Goal: Transaction & Acquisition: Purchase product/service

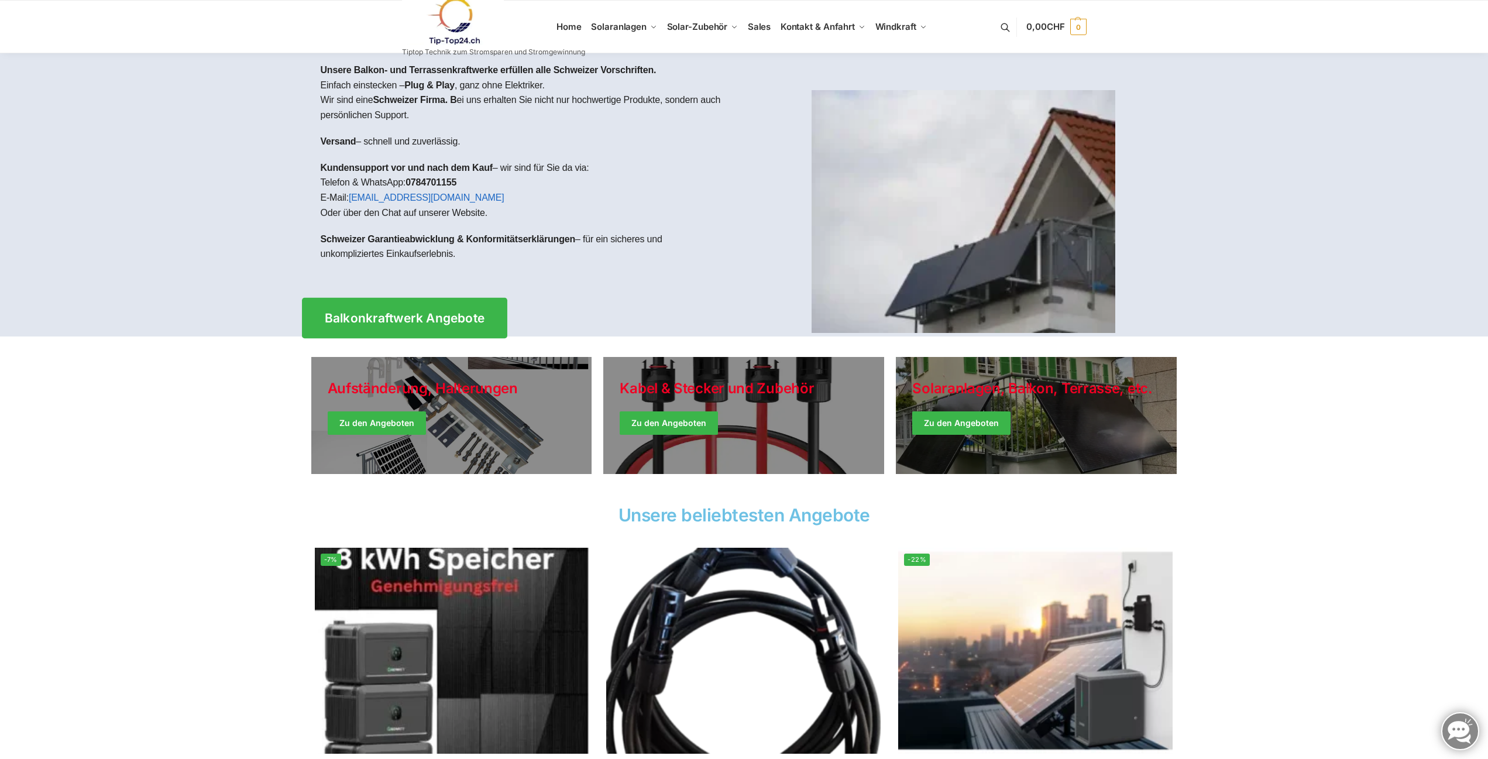
click at [401, 316] on span "Balkonkraftwerk Angebote" at bounding box center [404, 318] width 160 height 12
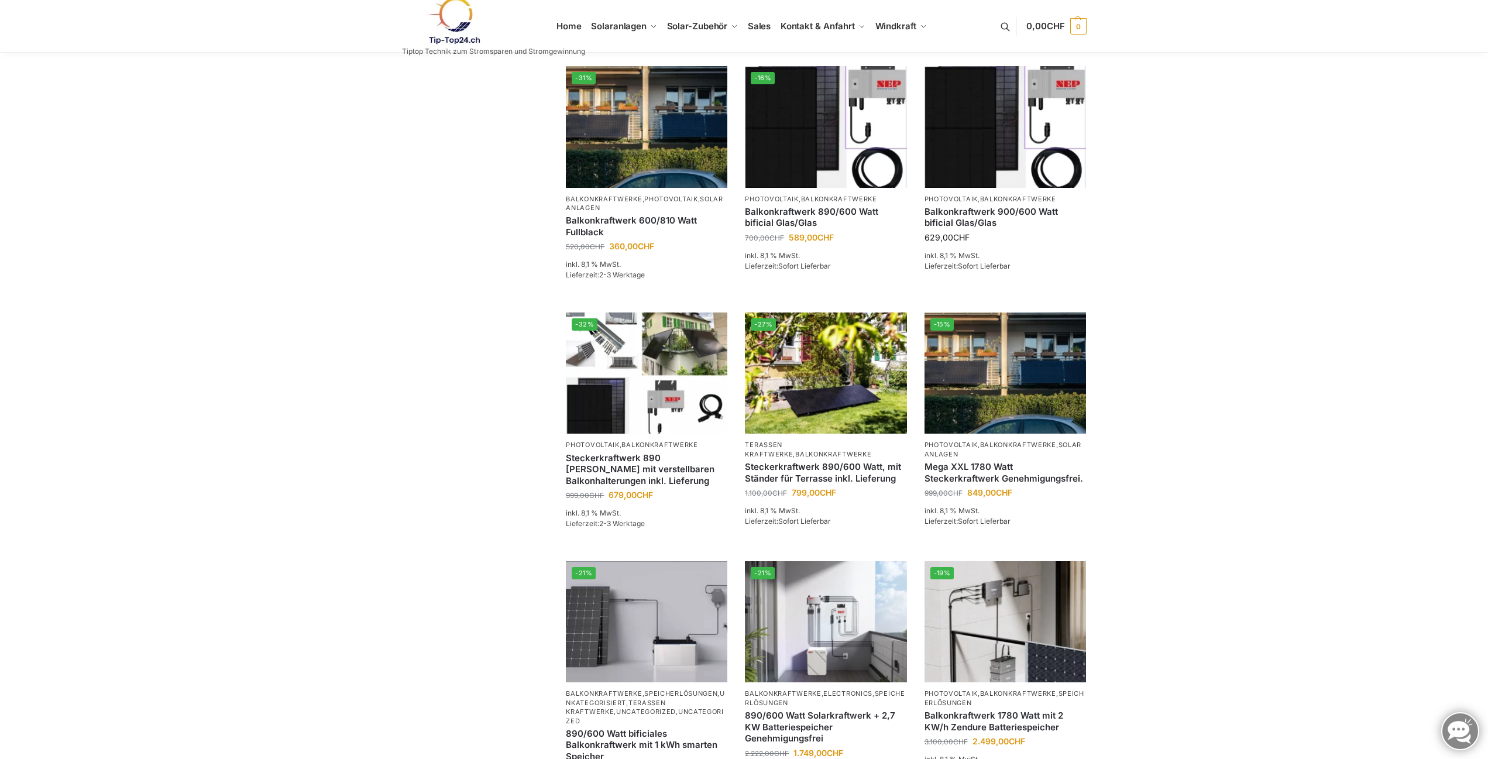
scroll to position [468, 0]
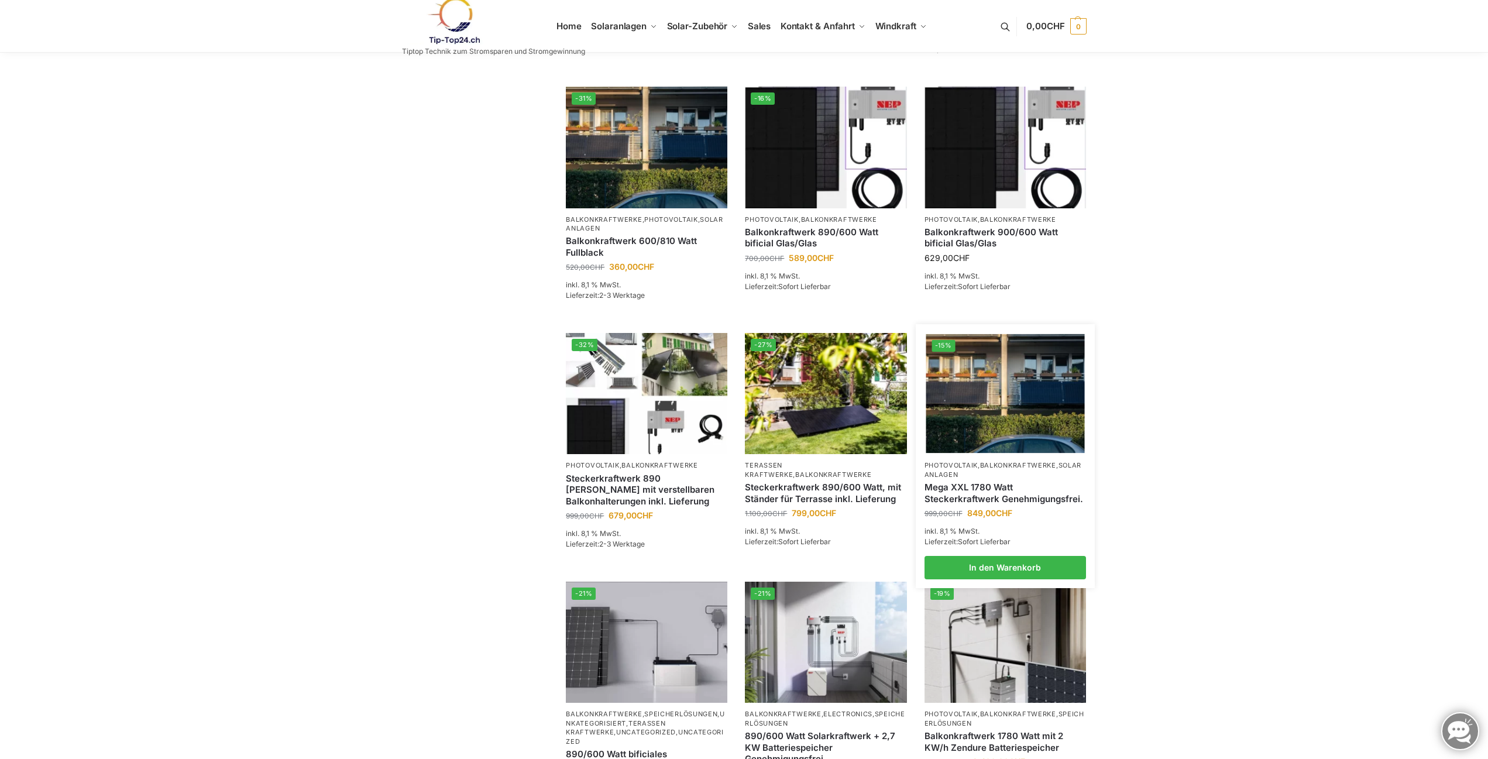
click at [967, 434] on img at bounding box center [1005, 393] width 159 height 119
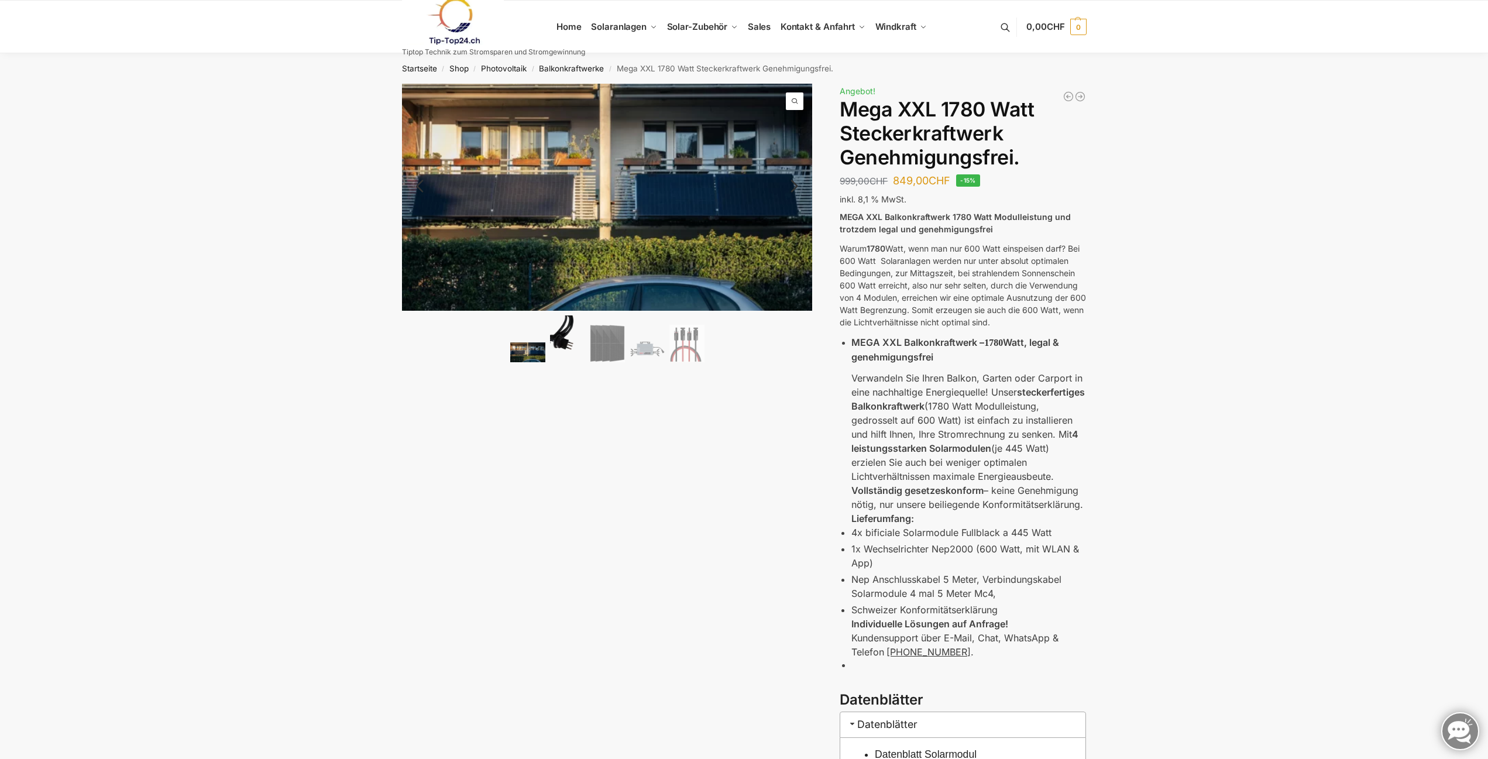
click at [565, 338] on img at bounding box center [567, 338] width 35 height 47
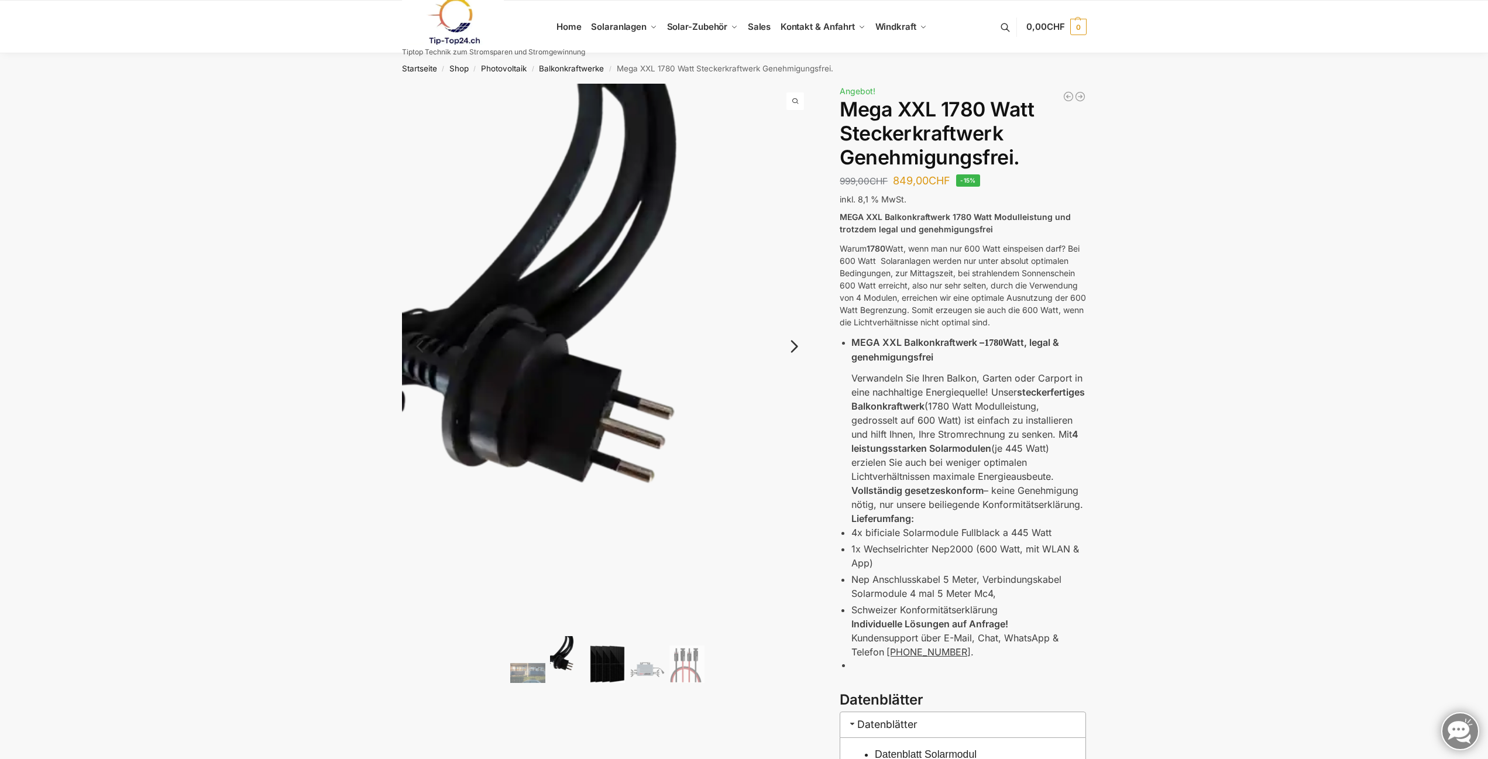
click at [596, 658] on img at bounding box center [607, 663] width 35 height 37
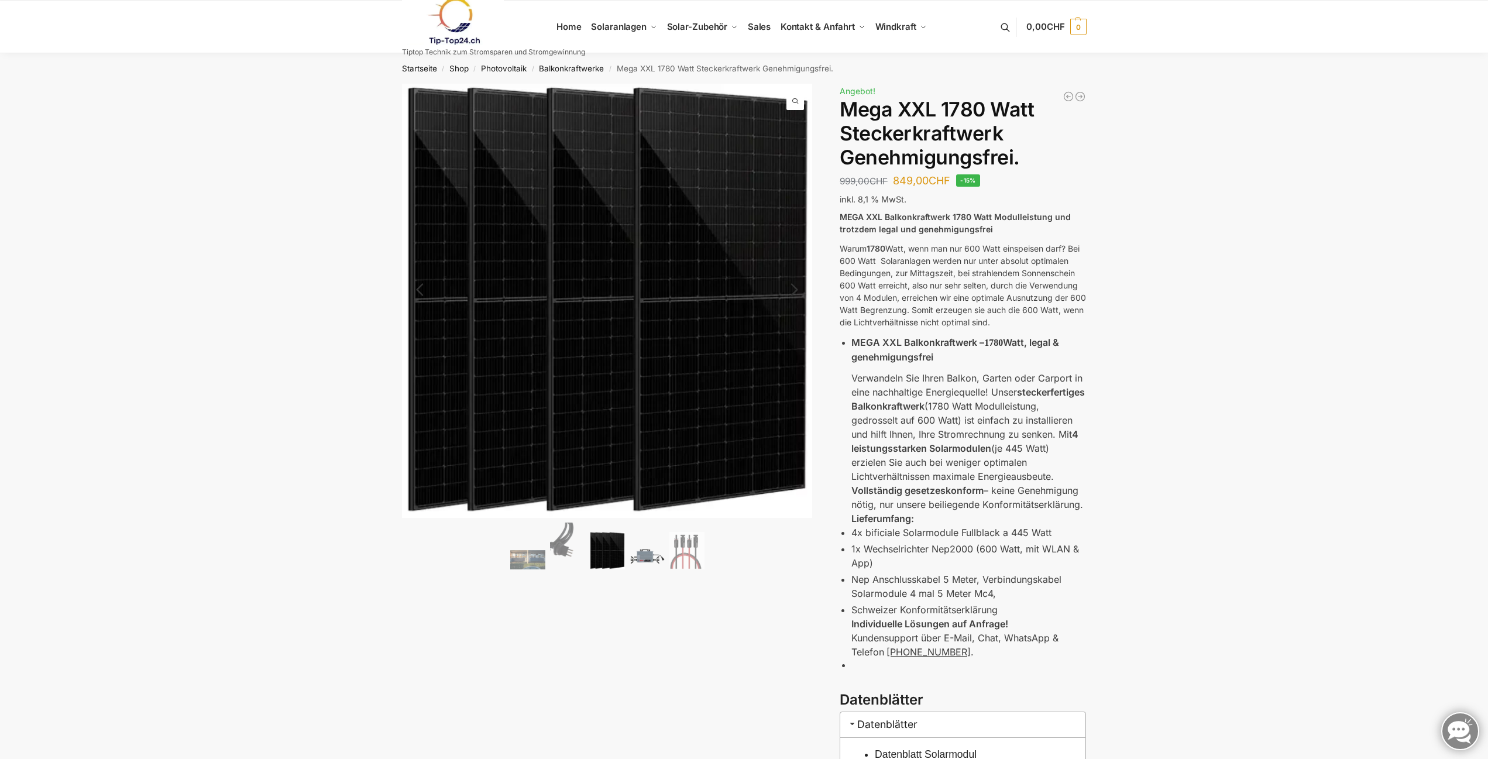
click at [647, 556] on img at bounding box center [647, 556] width 35 height 26
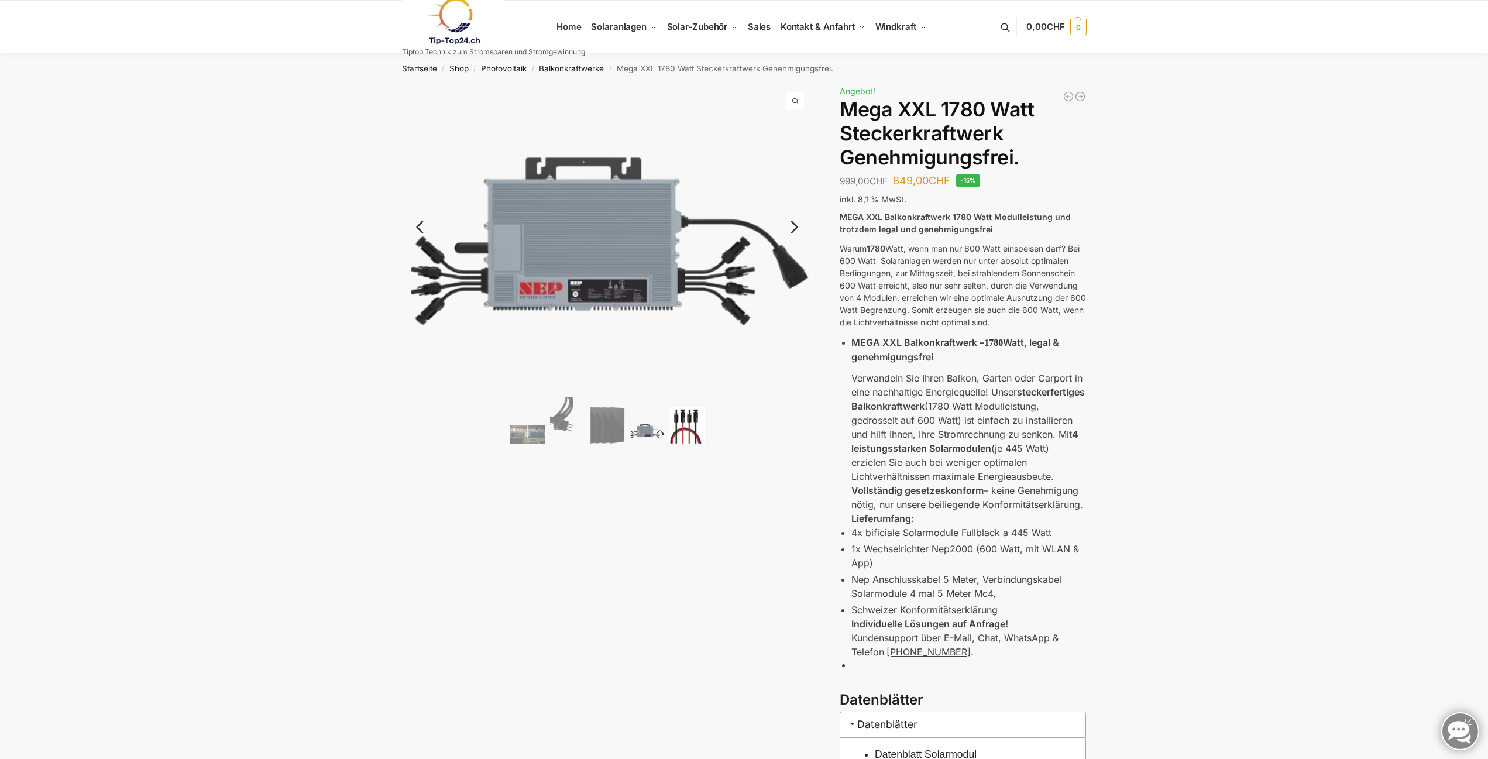
click at [684, 423] on img at bounding box center [686, 425] width 35 height 37
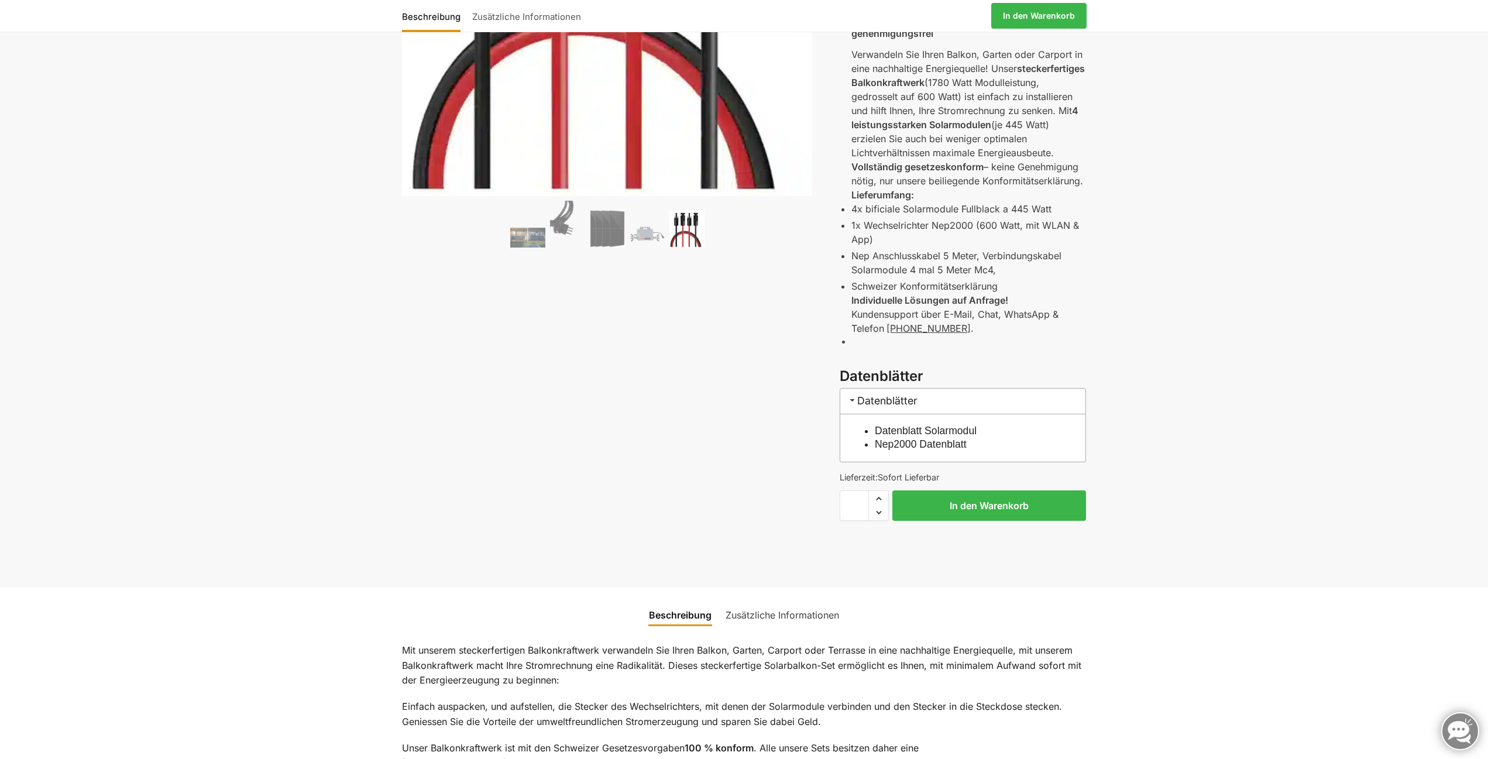
scroll to position [351, 0]
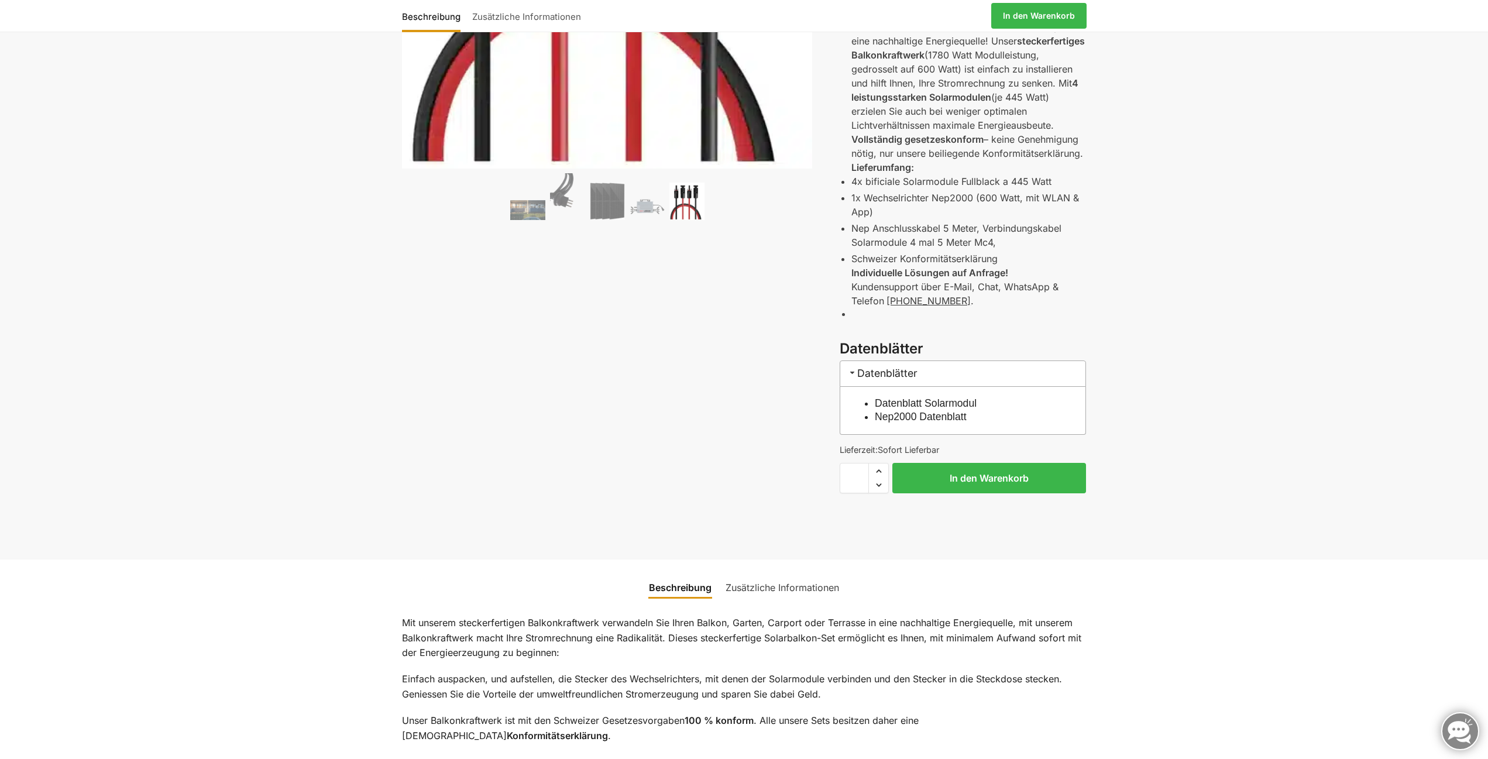
click at [891, 373] on h3 "Datenblätter" at bounding box center [963, 373] width 246 height 26
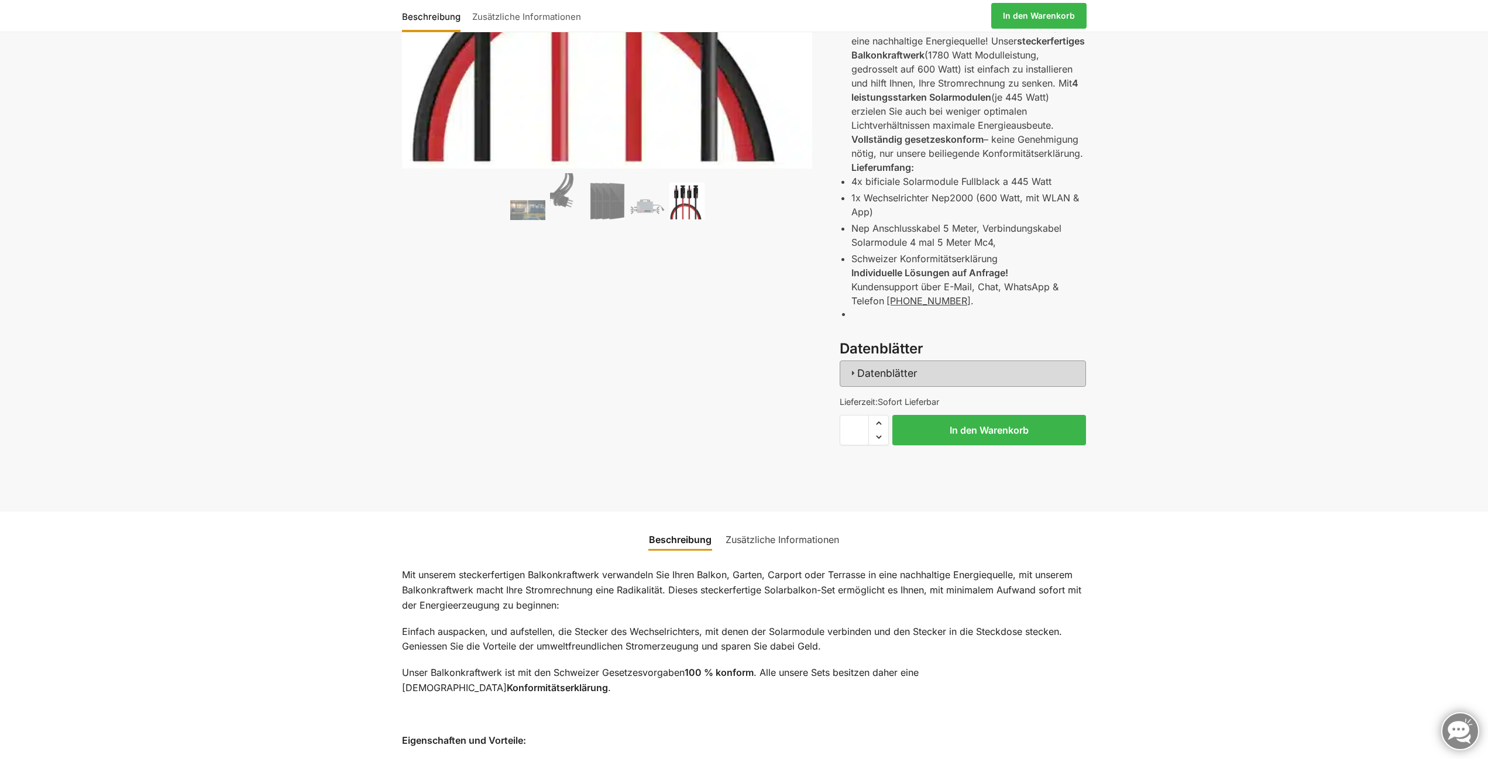
click at [891, 373] on h3 "Datenblätter" at bounding box center [963, 373] width 246 height 26
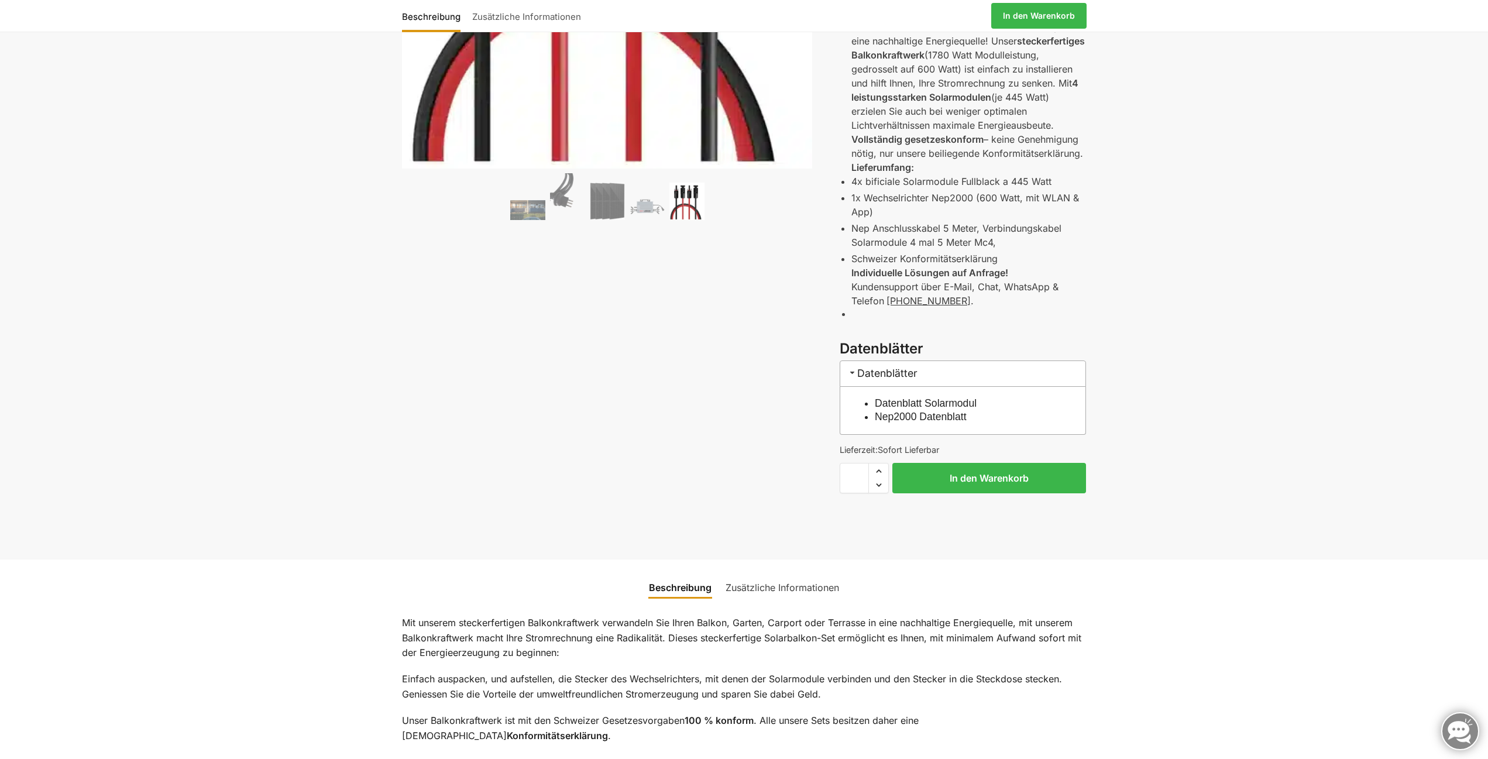
click at [898, 404] on link "Datenblatt Solarmodul" at bounding box center [926, 403] width 102 height 12
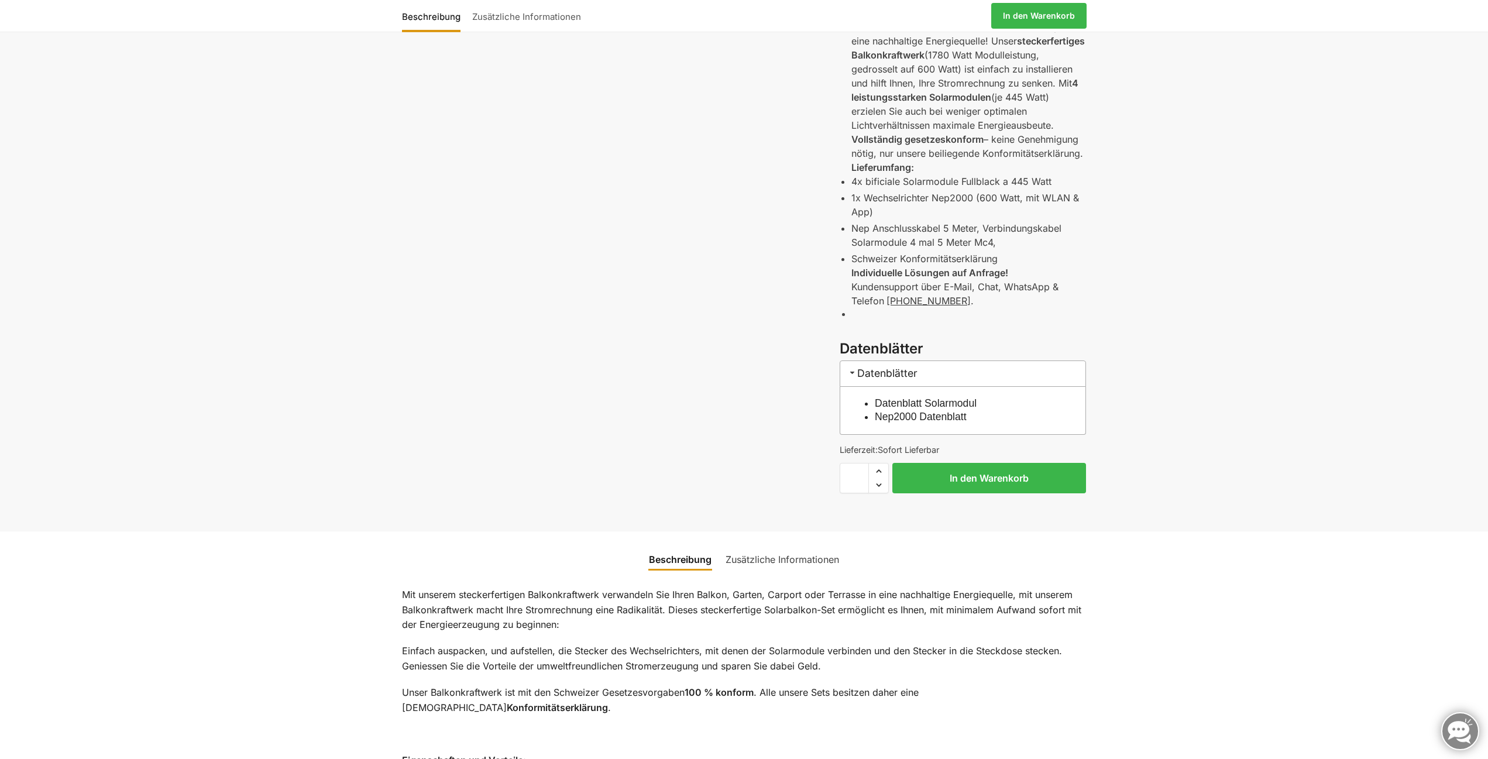
click at [906, 416] on link "Nep2000 Datenblatt" at bounding box center [921, 417] width 92 height 12
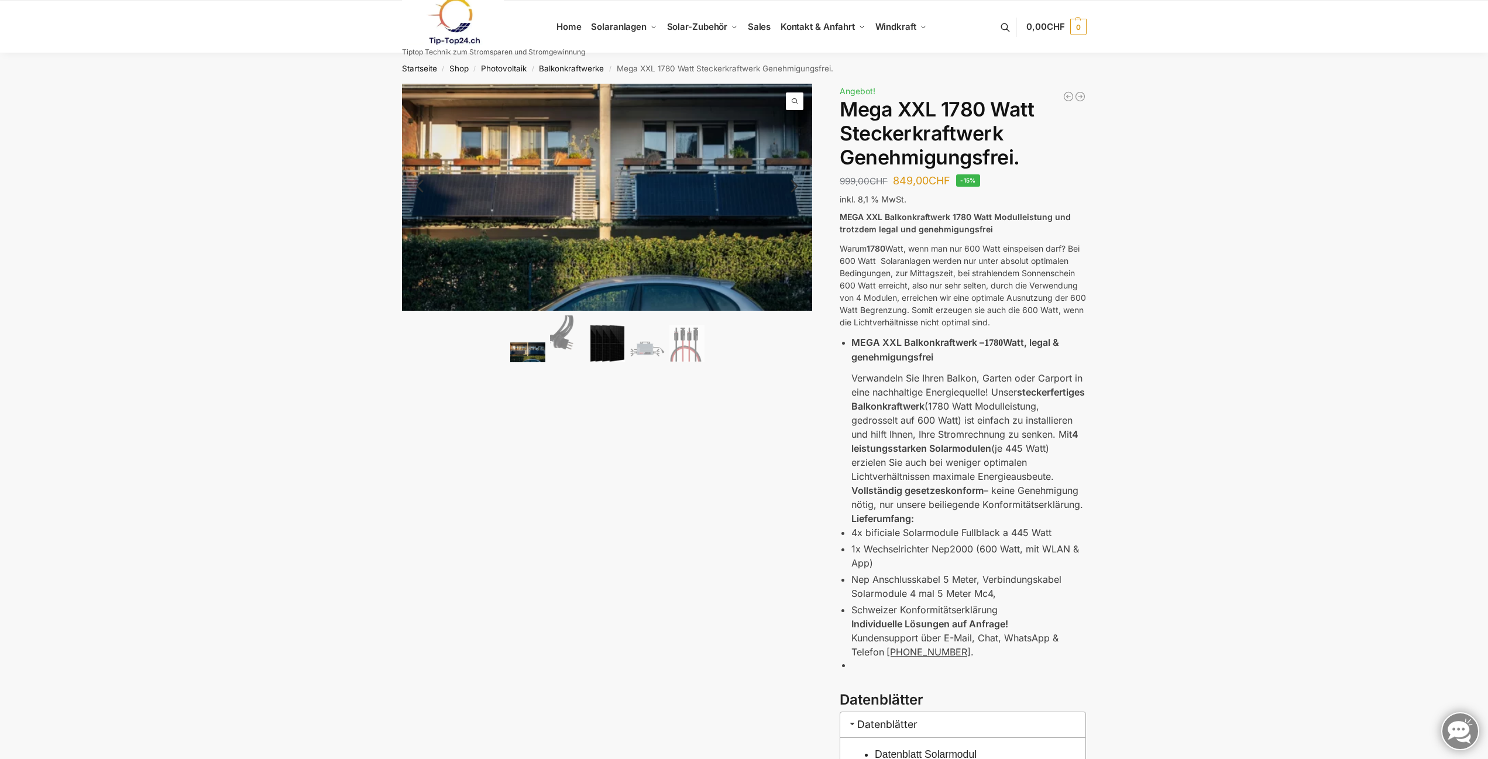
click at [613, 343] on img at bounding box center [607, 343] width 35 height 37
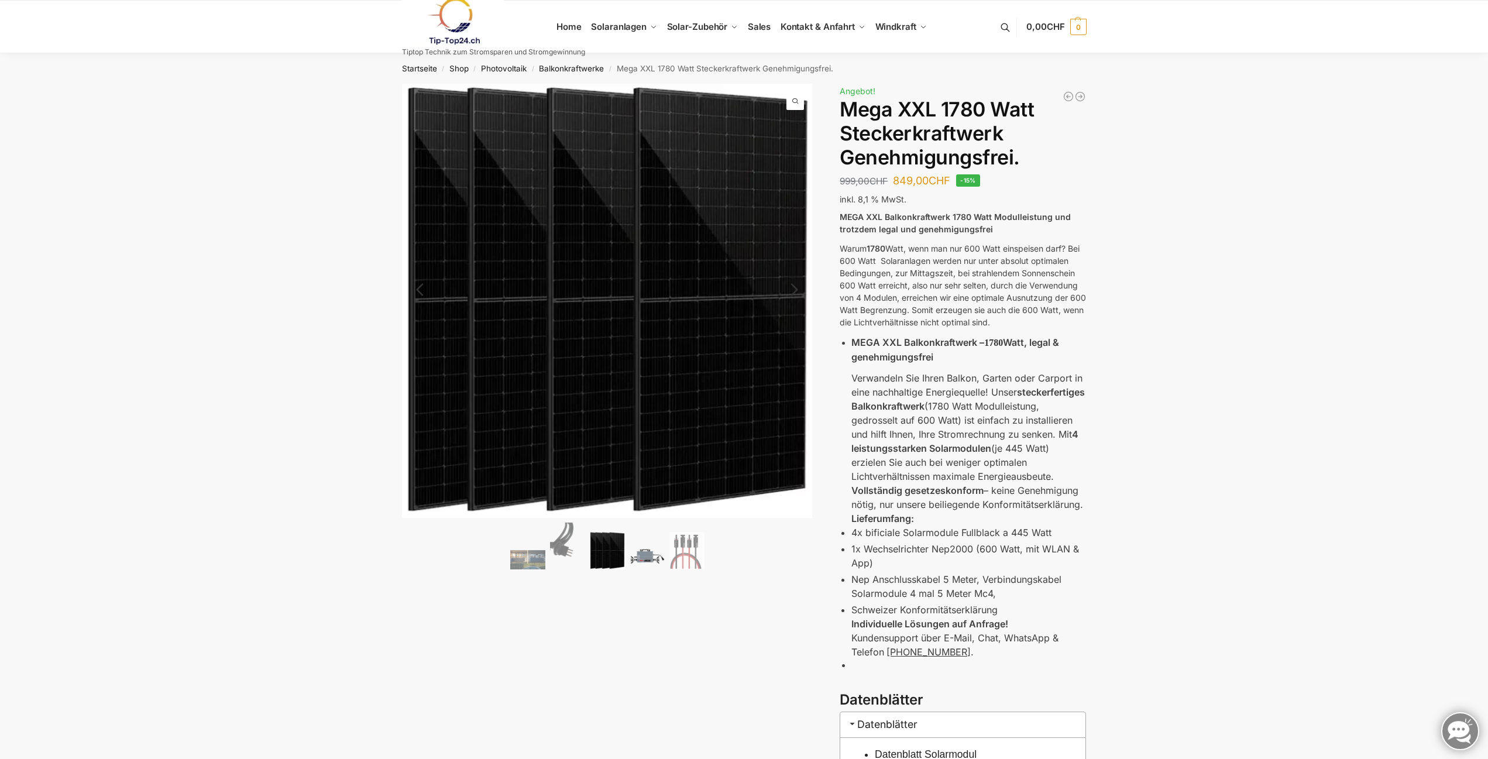
click at [646, 548] on img at bounding box center [647, 556] width 35 height 26
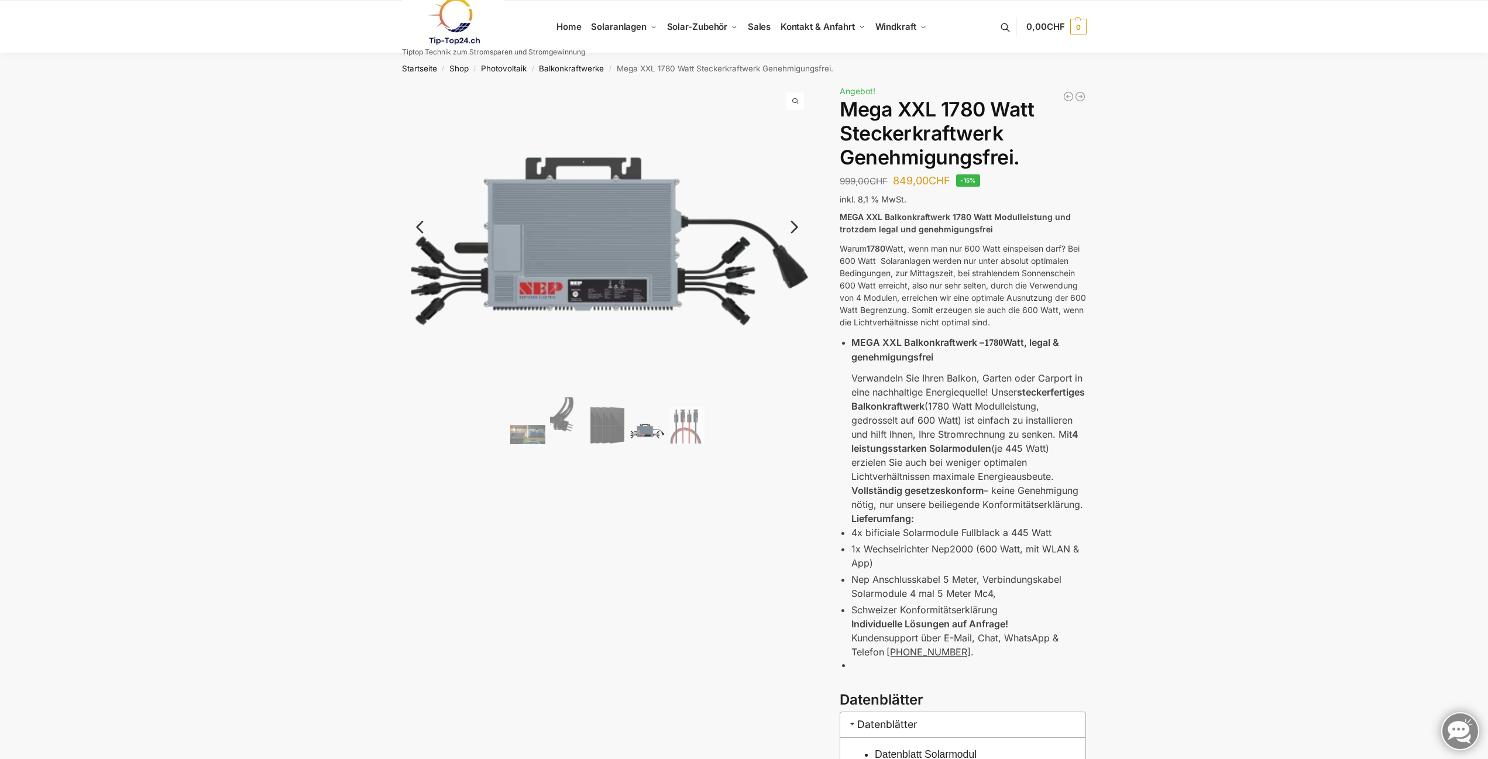
click at [581, 266] on img at bounding box center [607, 238] width 411 height 309
click at [548, 286] on img at bounding box center [607, 238] width 411 height 309
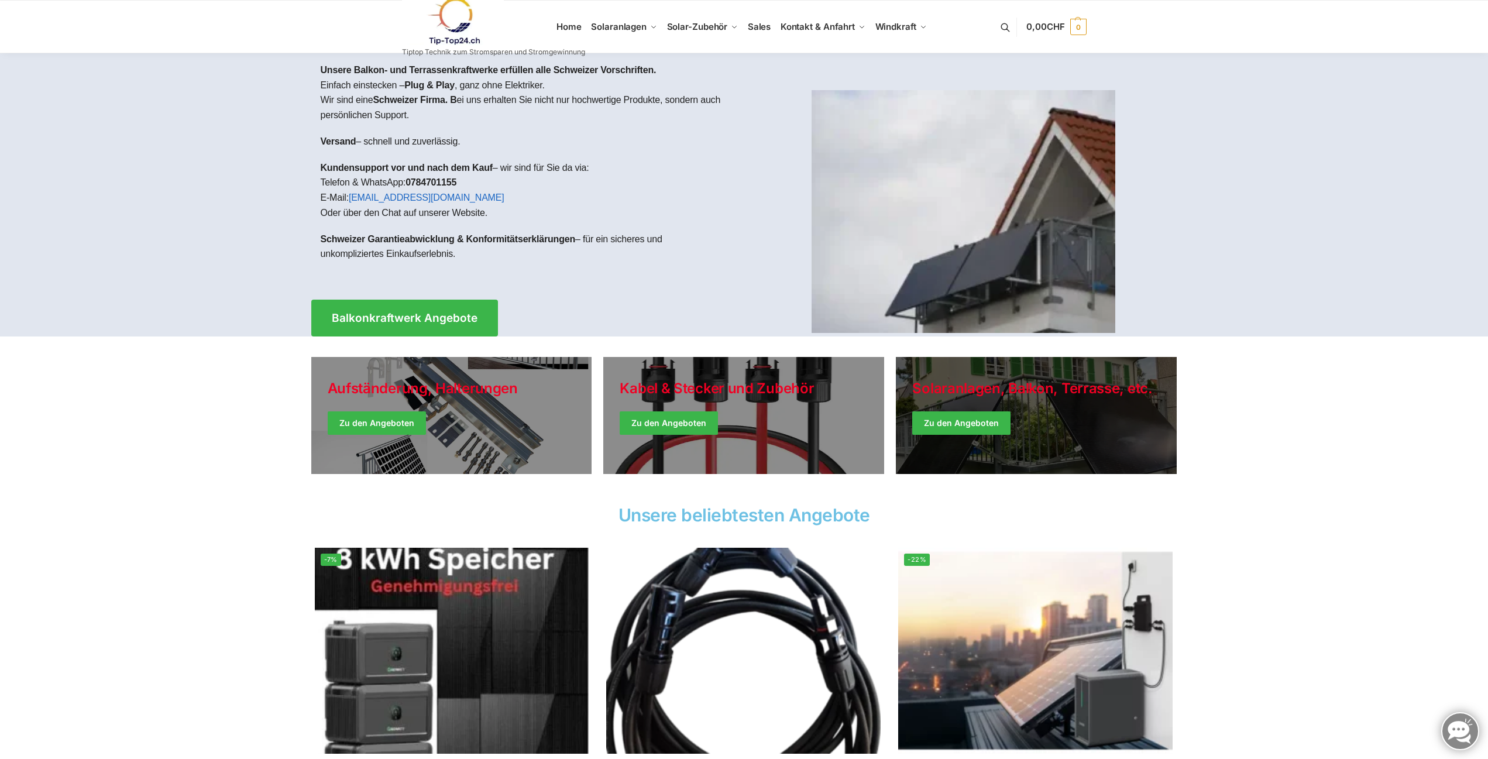
click at [996, 397] on link "Winter Jackets" at bounding box center [1036, 415] width 281 height 117
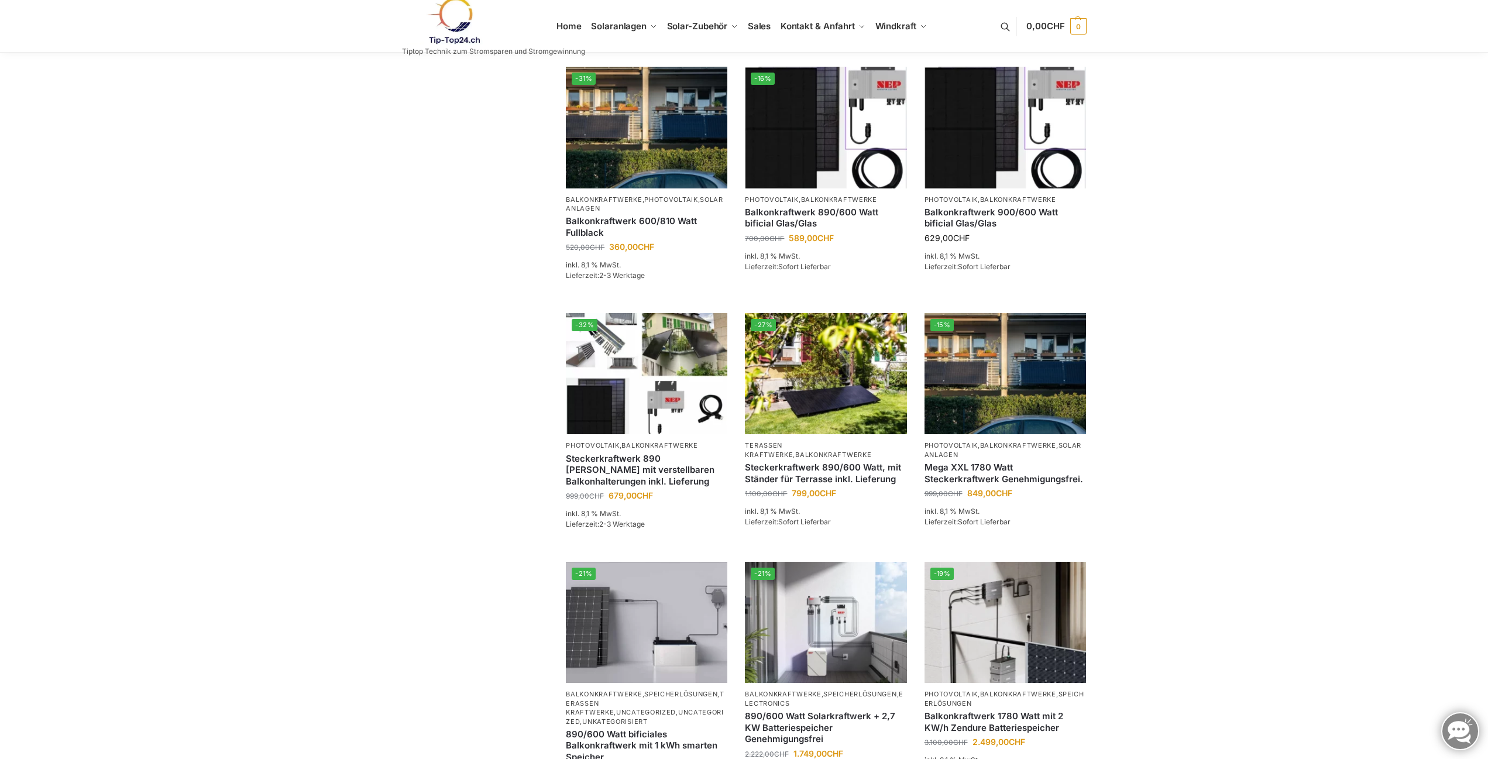
scroll to position [234, 0]
